Goal: Task Accomplishment & Management: Use online tool/utility

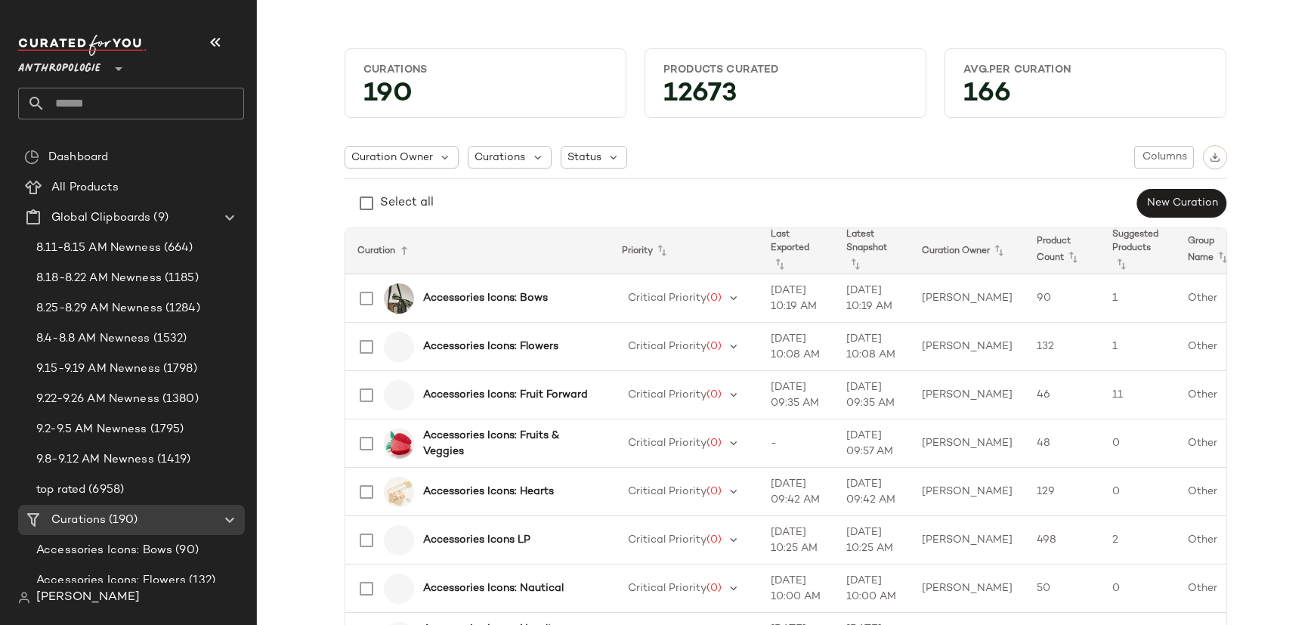
click at [94, 110] on input "text" at bounding box center [144, 104] width 199 height 32
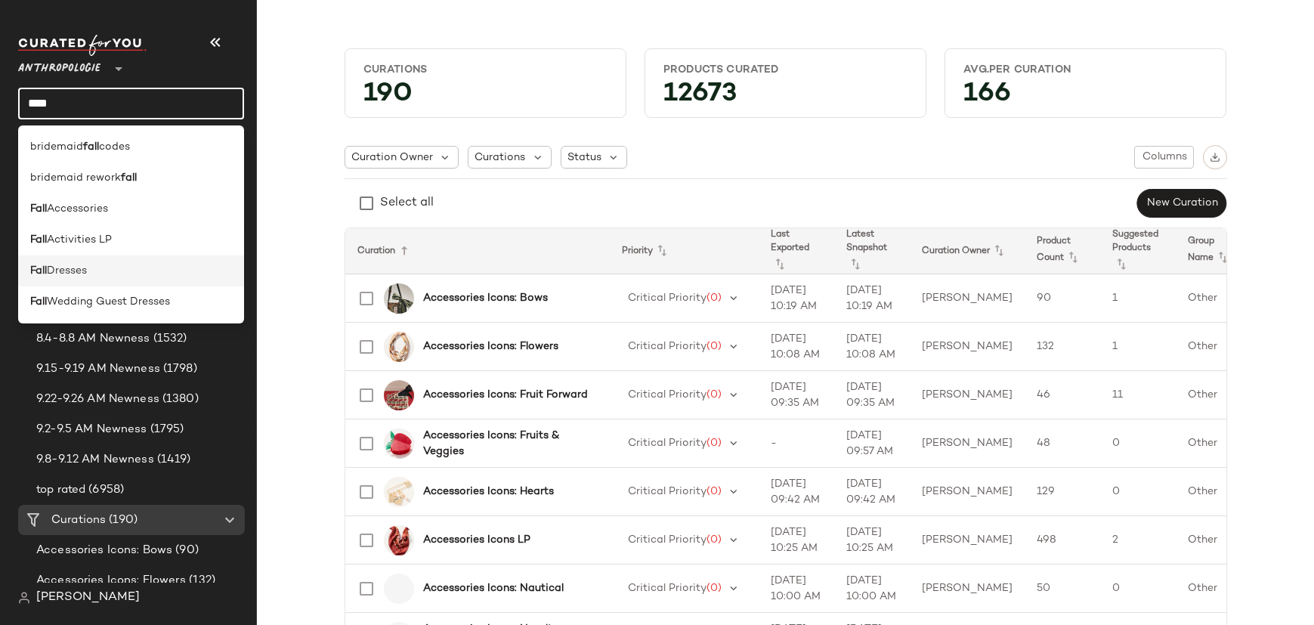
type input "****"
click at [104, 273] on div "Fall Dresses" at bounding box center [131, 271] width 202 height 16
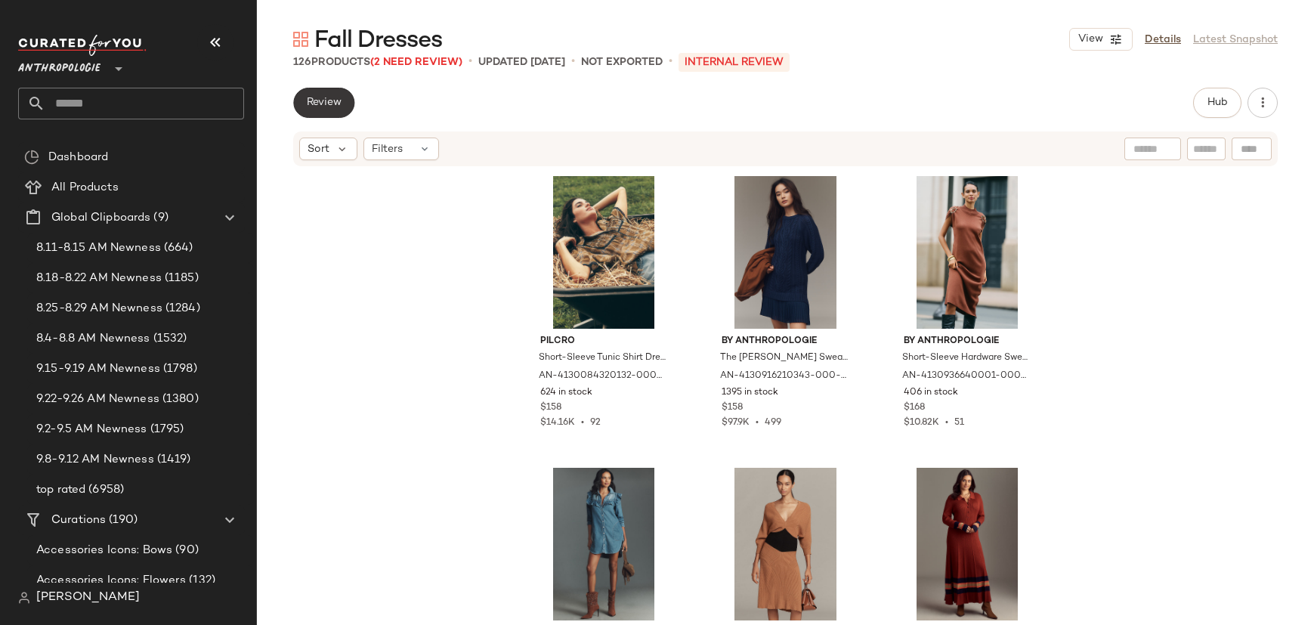
click at [304, 104] on button "Review" at bounding box center [323, 103] width 61 height 30
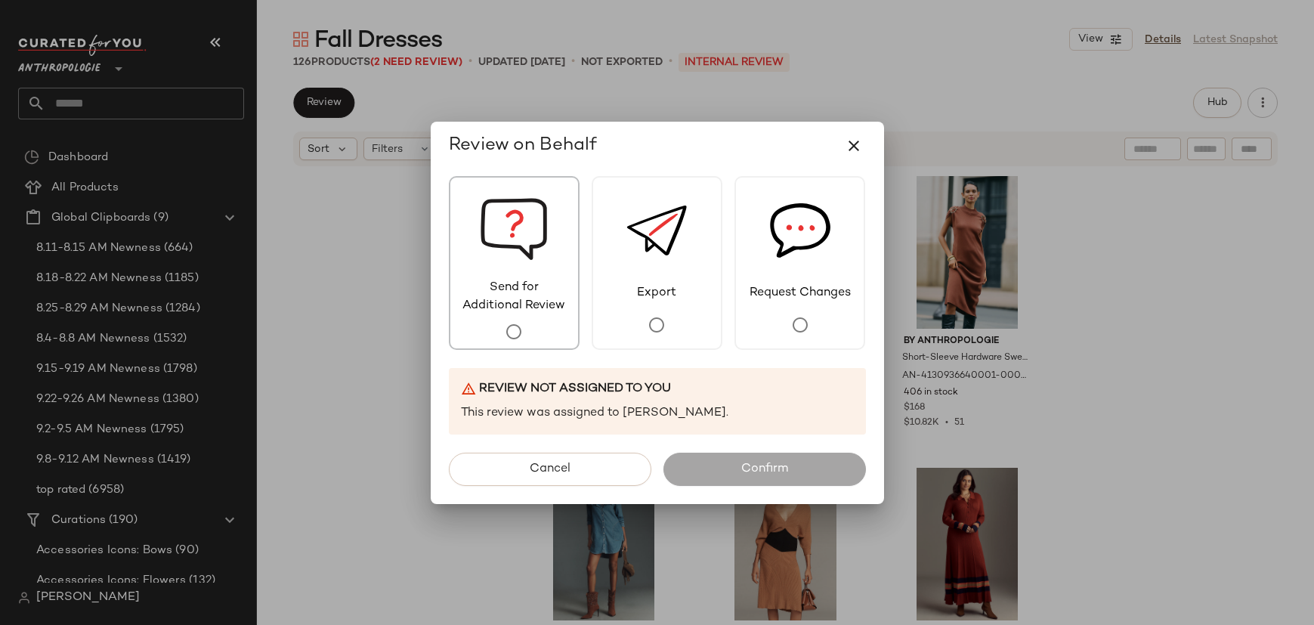
click at [513, 313] on span "Send for Additional Review" at bounding box center [514, 297] width 128 height 36
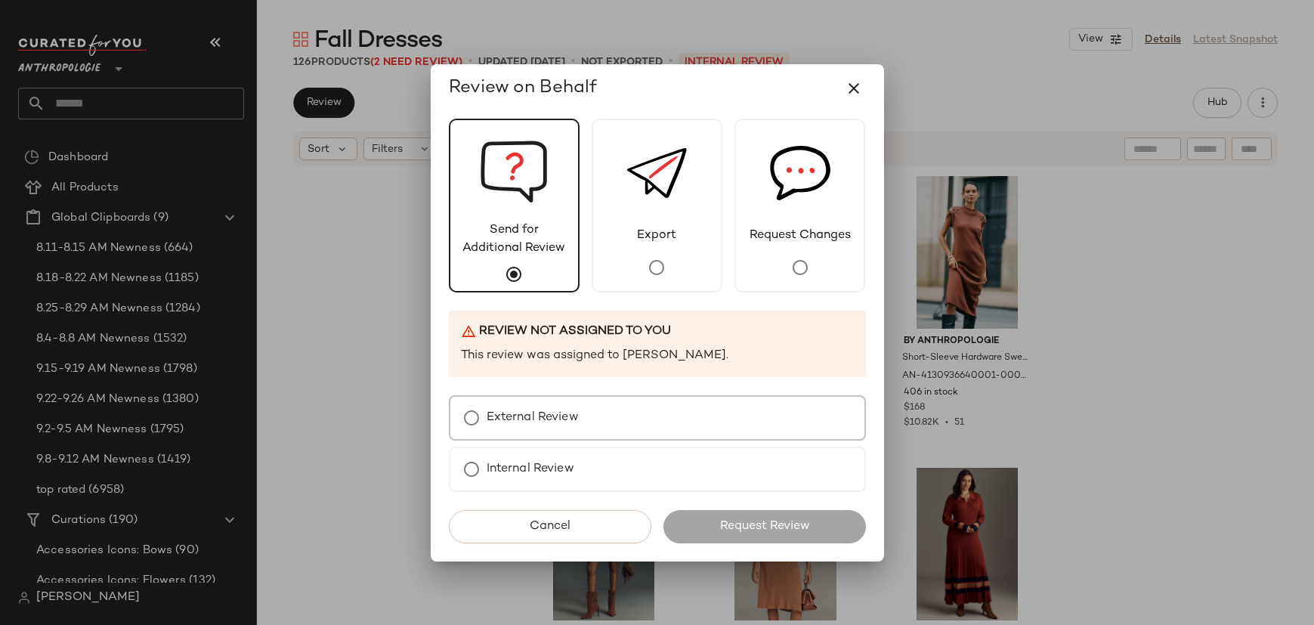
click at [571, 412] on label "External Review" at bounding box center [532, 418] width 92 height 30
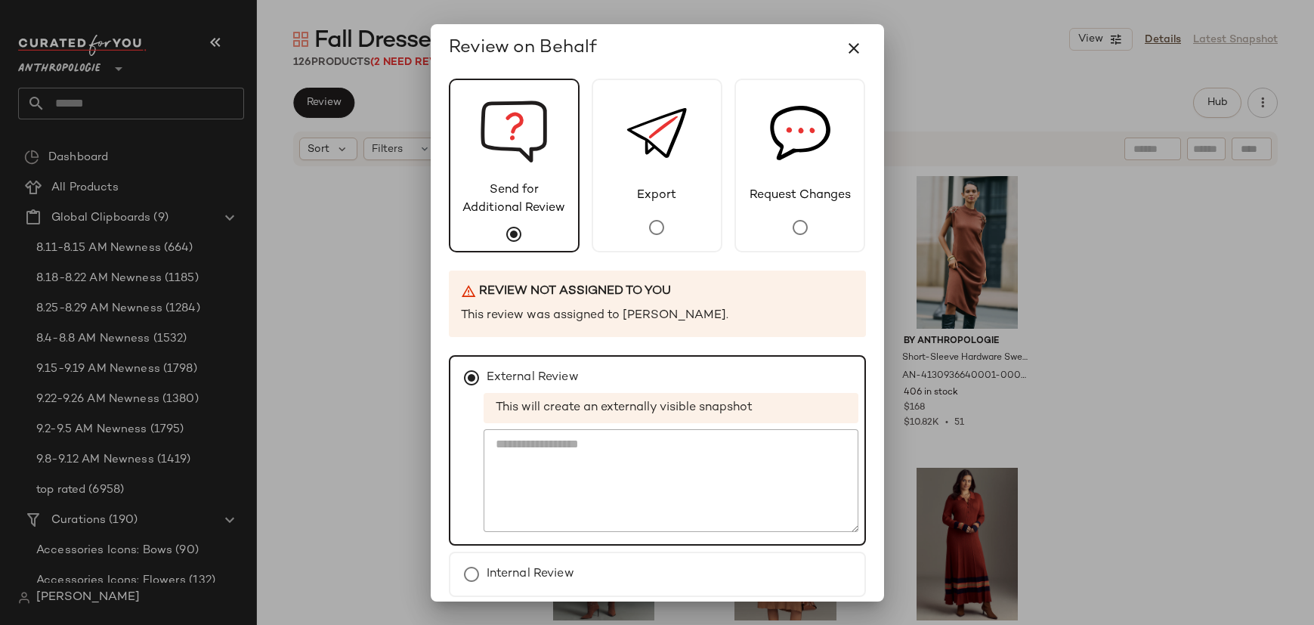
scroll to position [65, 0]
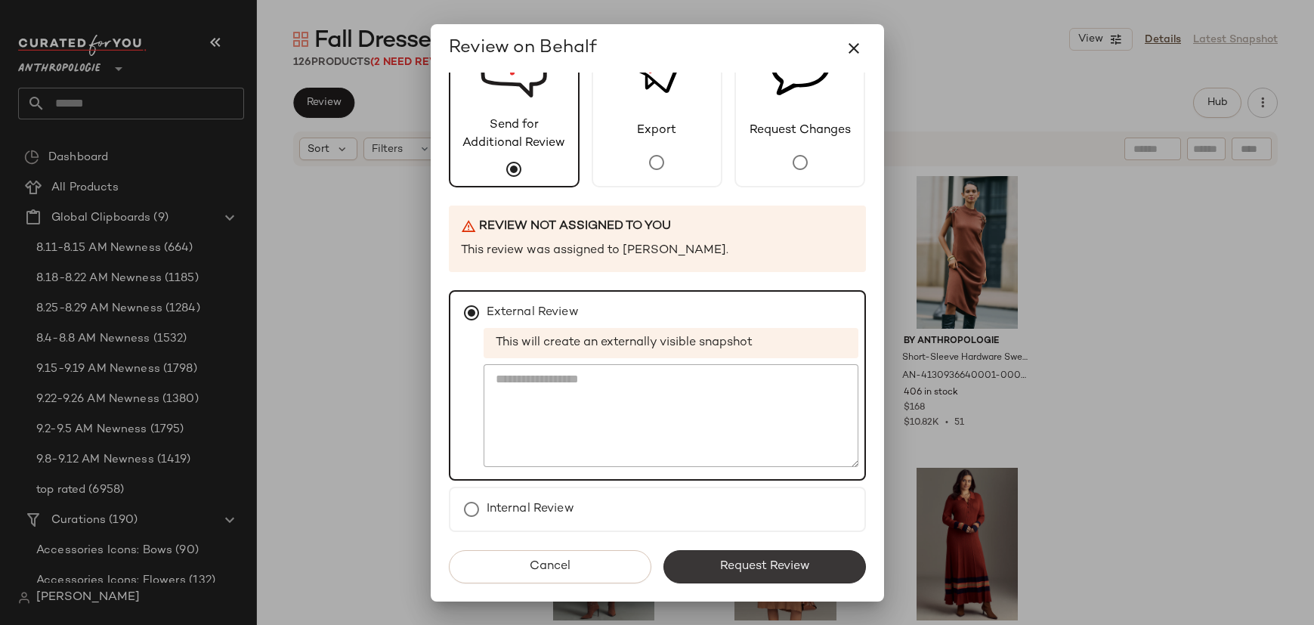
click at [764, 568] on span "Request Review" at bounding box center [763, 566] width 91 height 14
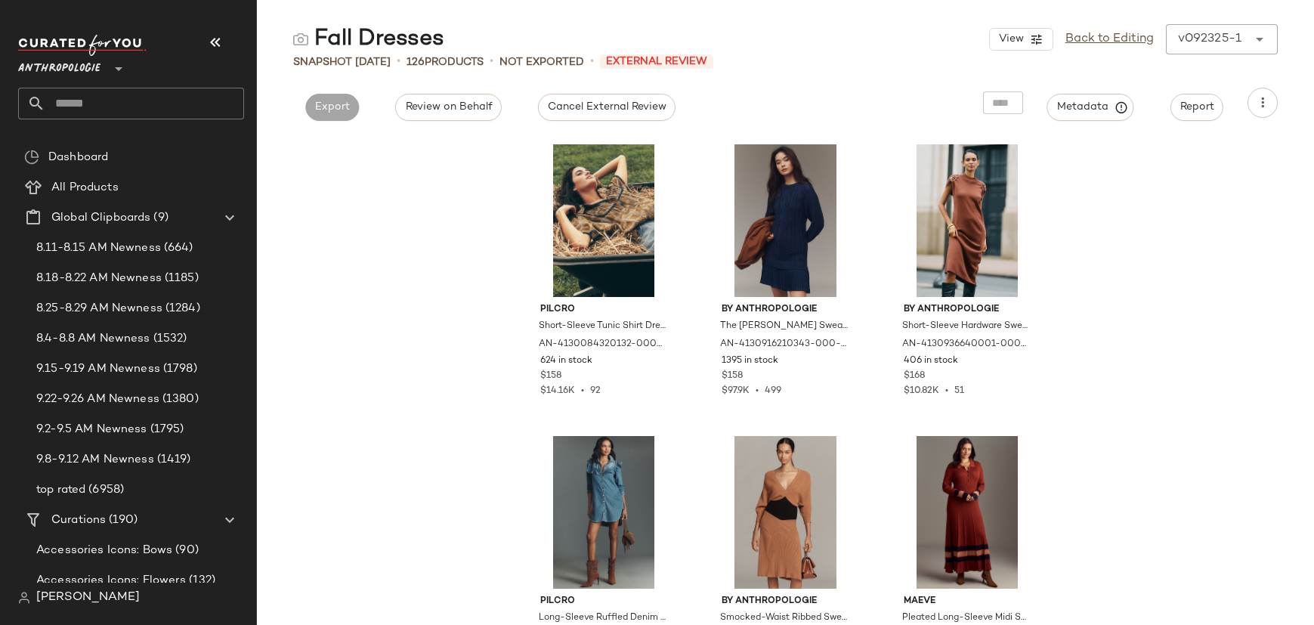
click at [159, 104] on input "text" at bounding box center [144, 104] width 199 height 32
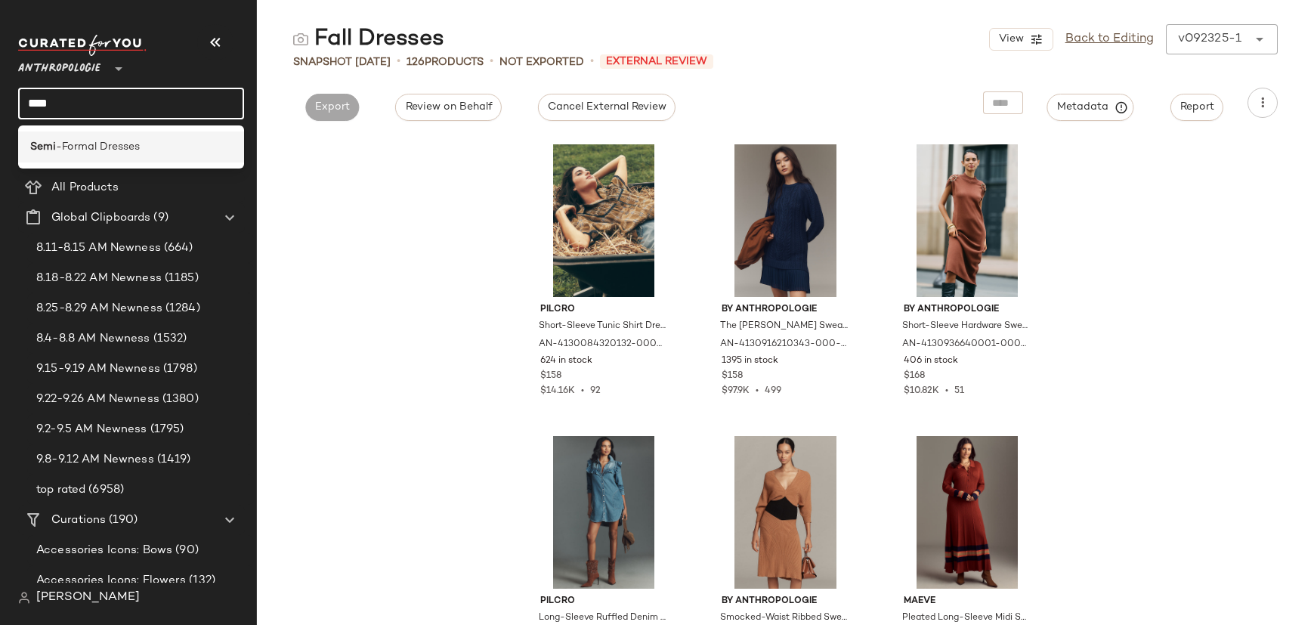
type input "****"
click at [146, 133] on div "Semi -Formal Dresses" at bounding box center [131, 146] width 226 height 31
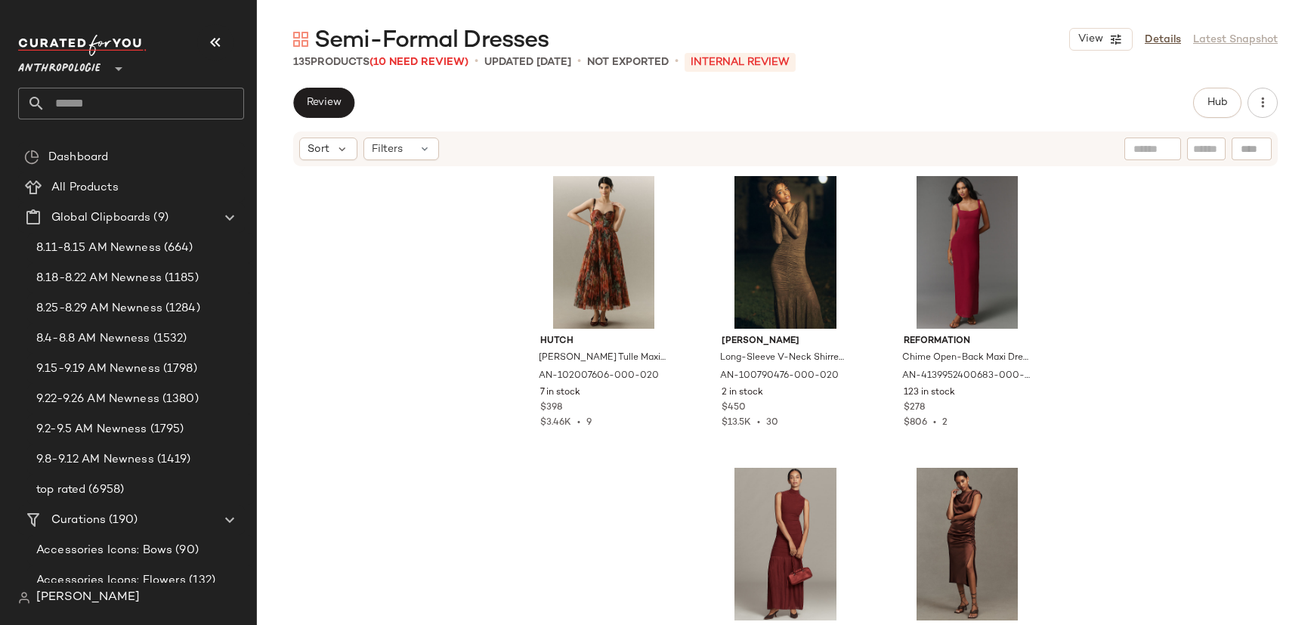
click at [329, 80] on div "Semi-Formal Dresses View Details Latest Snapshot 135 Products (10 Need Review) …" at bounding box center [785, 324] width 1057 height 601
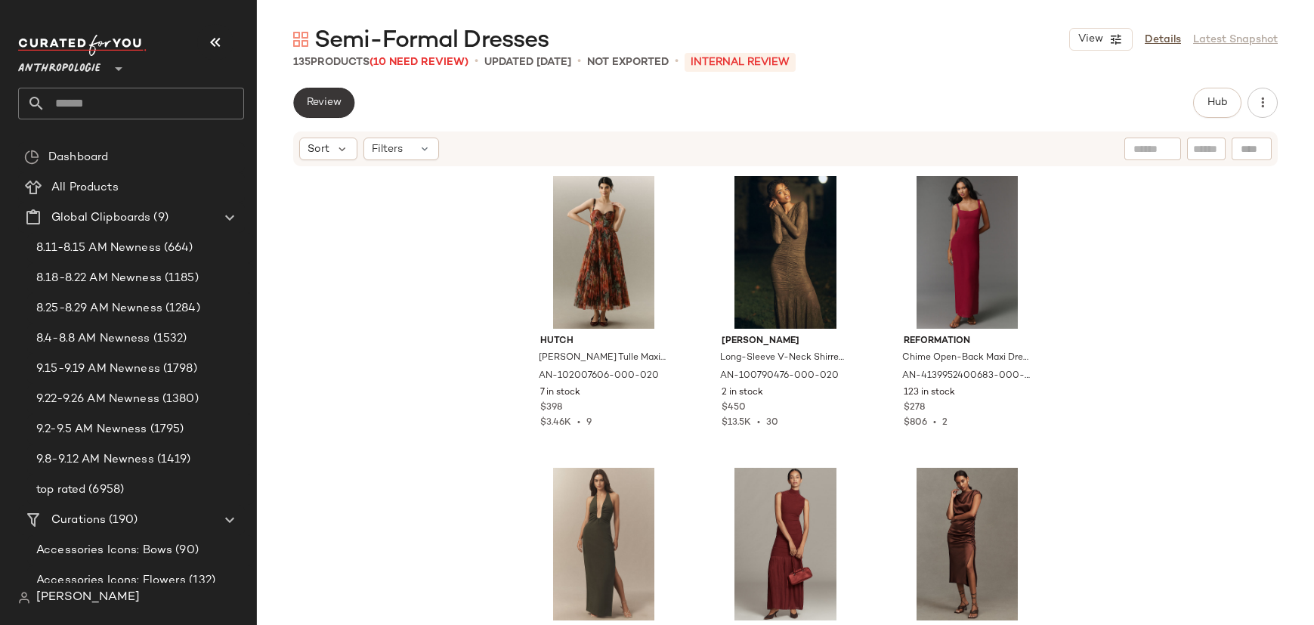
click at [332, 91] on button "Review" at bounding box center [323, 103] width 61 height 30
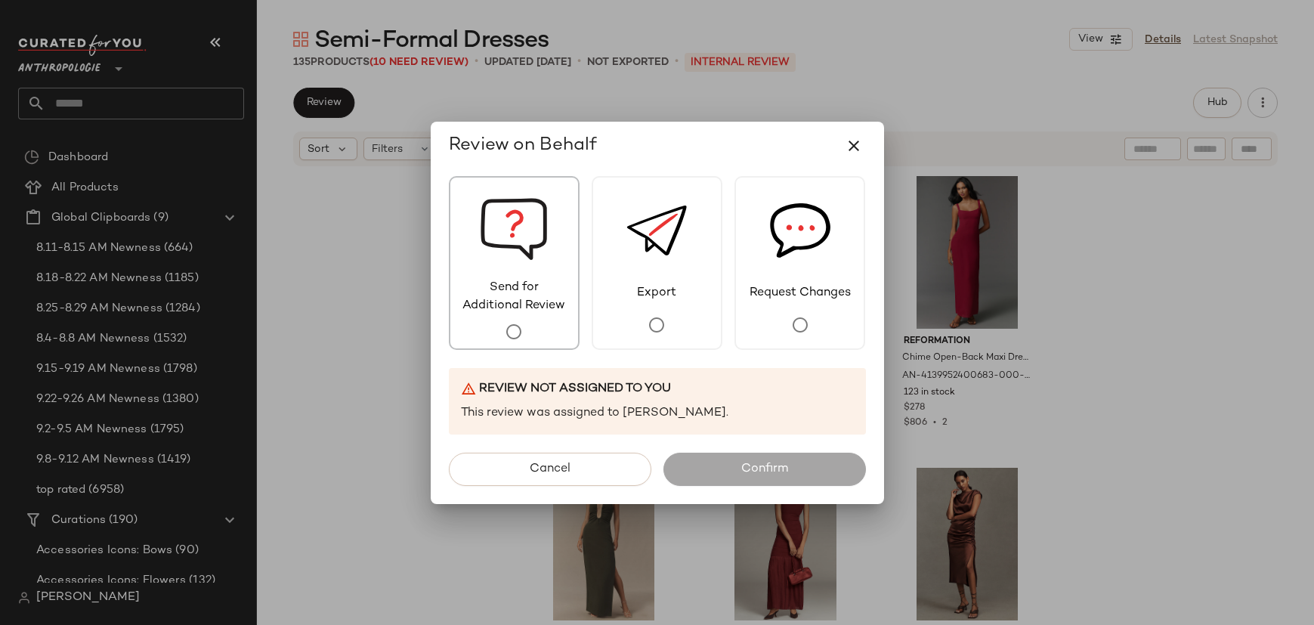
click at [569, 304] on span "Send for Additional Review" at bounding box center [514, 297] width 128 height 36
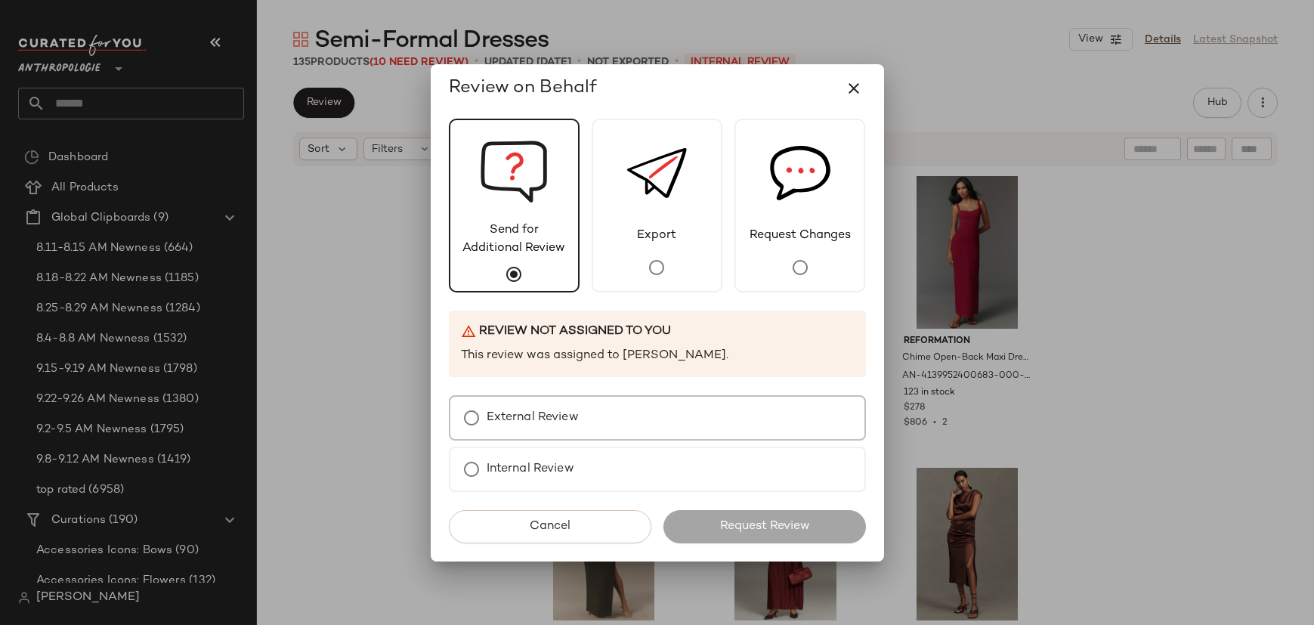
click at [573, 422] on label "External Review" at bounding box center [532, 418] width 92 height 30
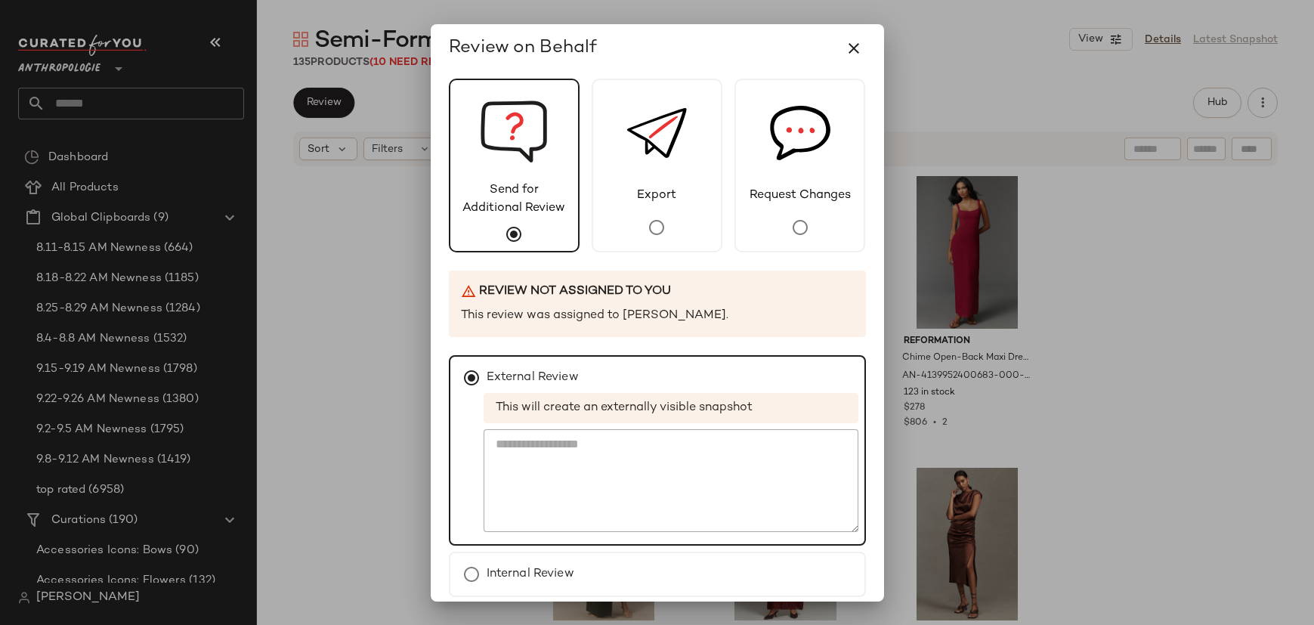
scroll to position [65, 0]
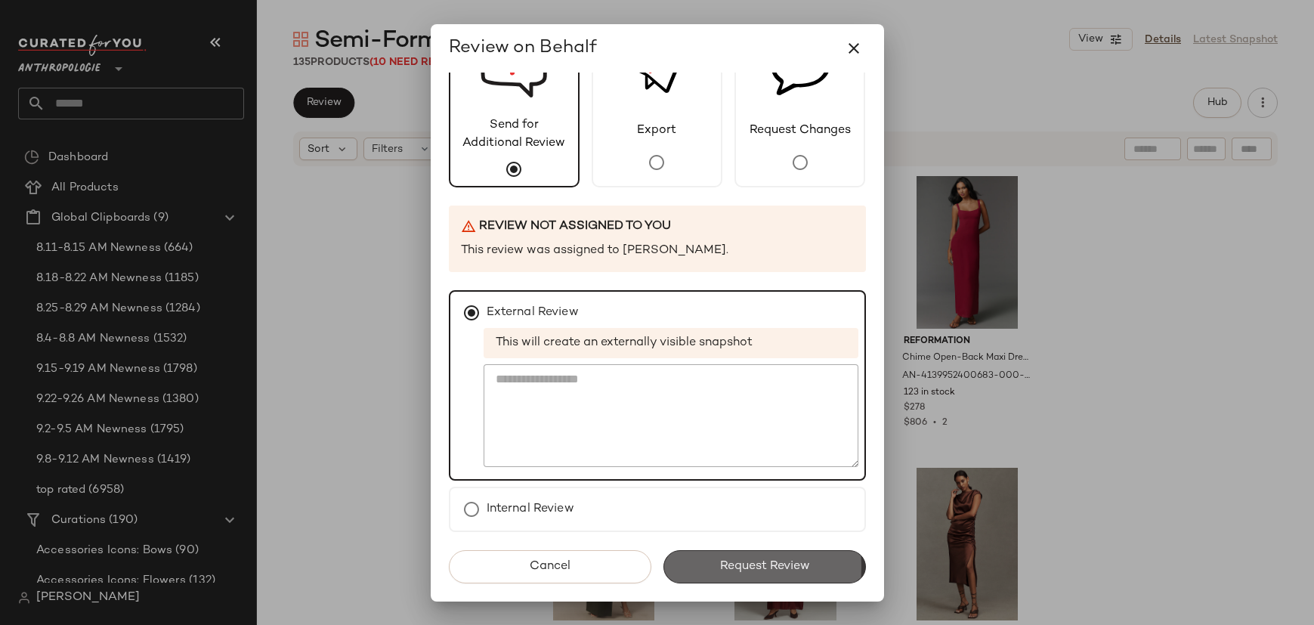
click at [752, 559] on span "Request Review" at bounding box center [763, 566] width 91 height 14
